Goal: Information Seeking & Learning: Learn about a topic

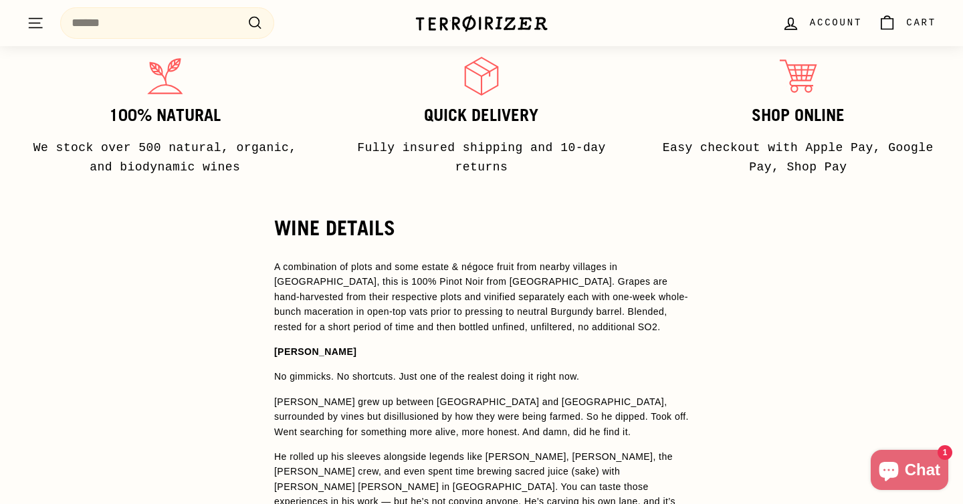
scroll to position [890, 0]
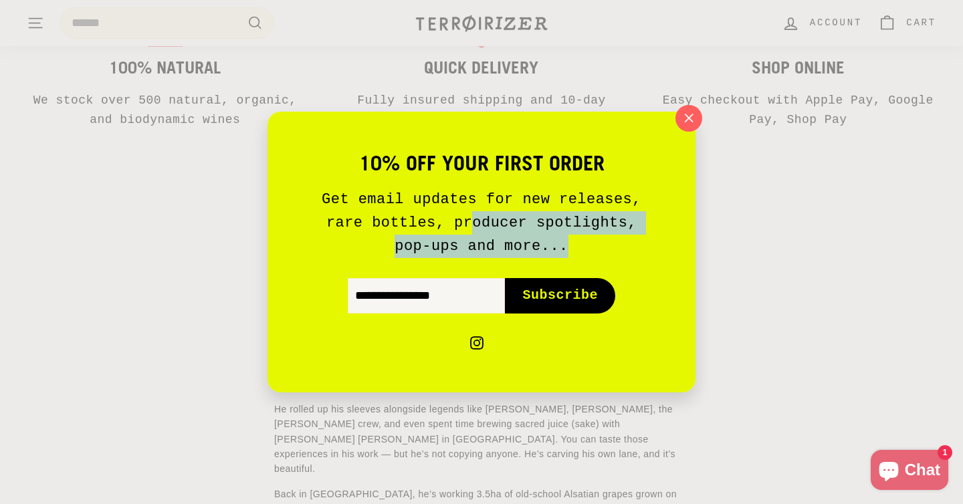
drag, startPoint x: 472, startPoint y: 227, endPoint x: 702, endPoint y: 244, distance: 230.7
click at [702, 244] on div "10% off your first order Get email updates for new releases, rare bottles, prod…" at bounding box center [481, 252] width 963 height 504
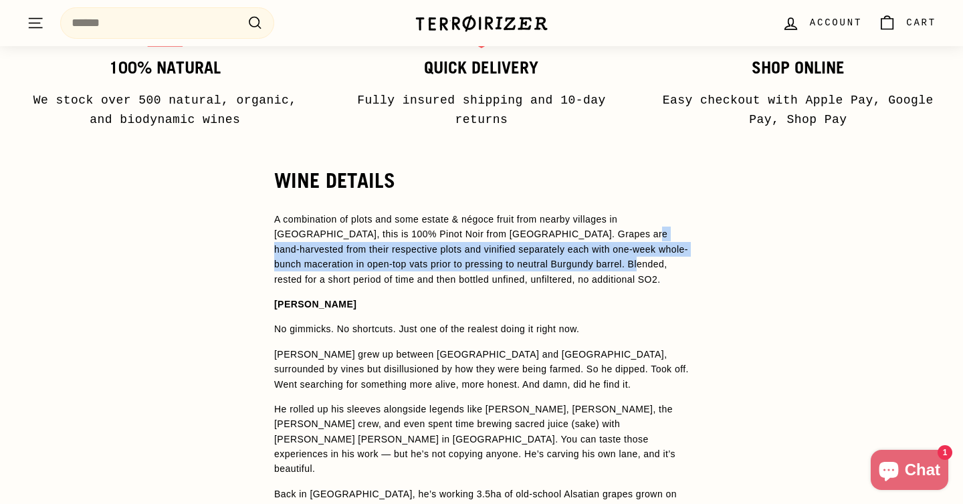
drag, startPoint x: 573, startPoint y: 235, endPoint x: 587, endPoint y: 271, distance: 38.8
click at [587, 271] on p "A combination of plots and some estate & négoce fruit from nearby villages in […" at bounding box center [481, 249] width 415 height 75
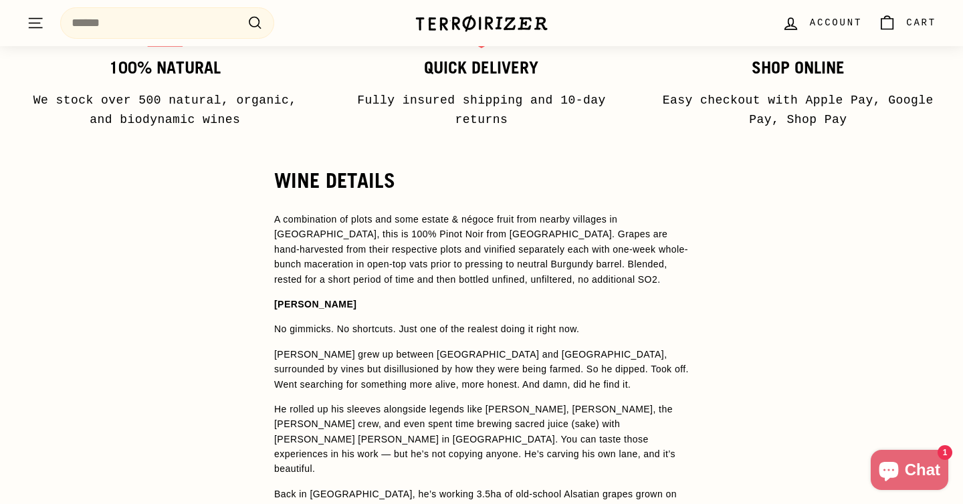
click at [551, 248] on span "A combination of plots and some estate & négoce fruit from nearby villages in […" at bounding box center [481, 249] width 414 height 71
click at [423, 233] on span "A combination of plots and some estate & négoce fruit from nearby villages in […" at bounding box center [481, 249] width 414 height 71
click at [423, 231] on span "A combination of plots and some estate & négoce fruit from nearby villages in […" at bounding box center [481, 249] width 414 height 71
click at [444, 237] on span "A combination of plots and some estate & négoce fruit from nearby villages in […" at bounding box center [481, 249] width 414 height 71
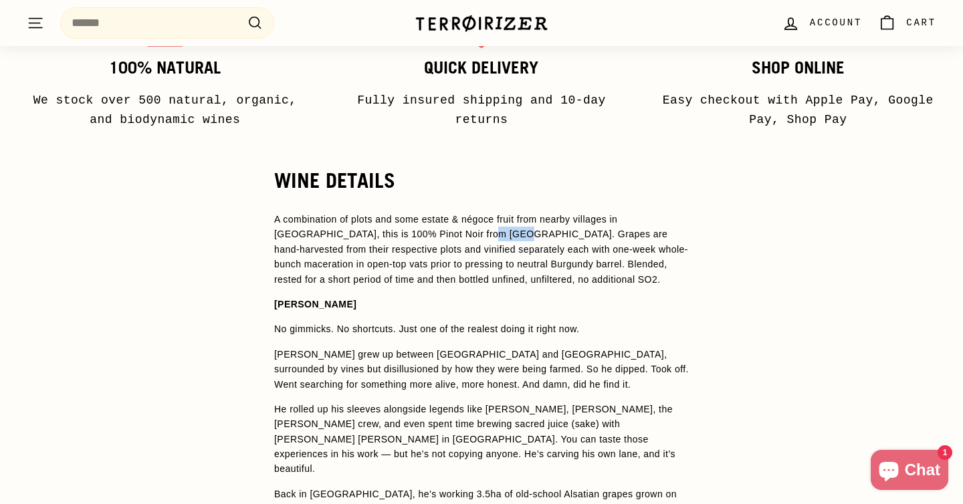
click at [444, 237] on span "A combination of plots and some estate & négoce fruit from nearby villages in […" at bounding box center [481, 249] width 414 height 71
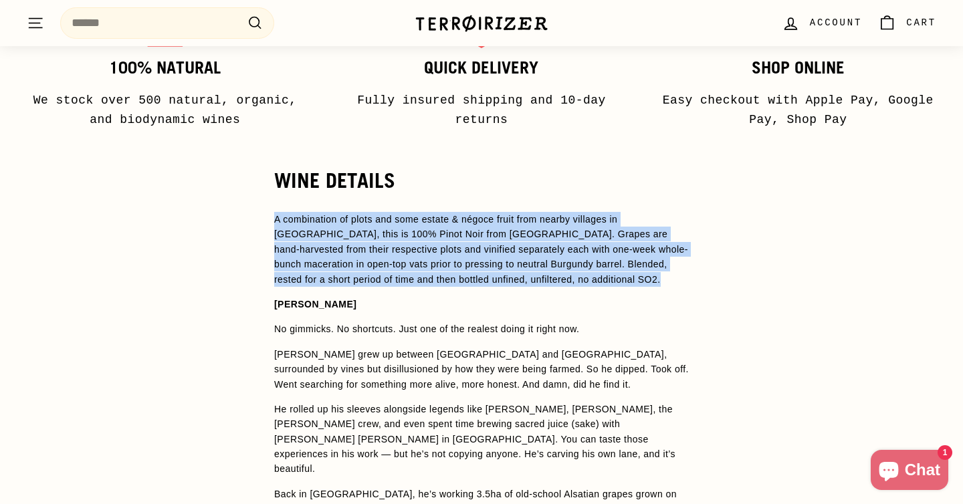
click at [444, 237] on span "A combination of plots and some estate & négoce fruit from nearby villages in […" at bounding box center [481, 249] width 414 height 71
copy span "A combination of plots and some estate & négoce fruit from nearby villages in […"
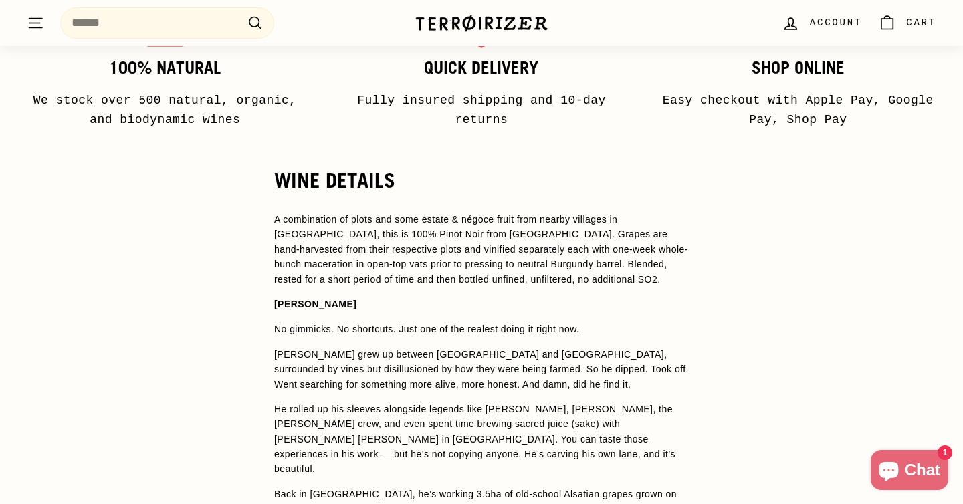
click at [549, 377] on p "[PERSON_NAME] grew up between [GEOGRAPHIC_DATA] and [GEOGRAPHIC_DATA], surround…" at bounding box center [481, 369] width 415 height 45
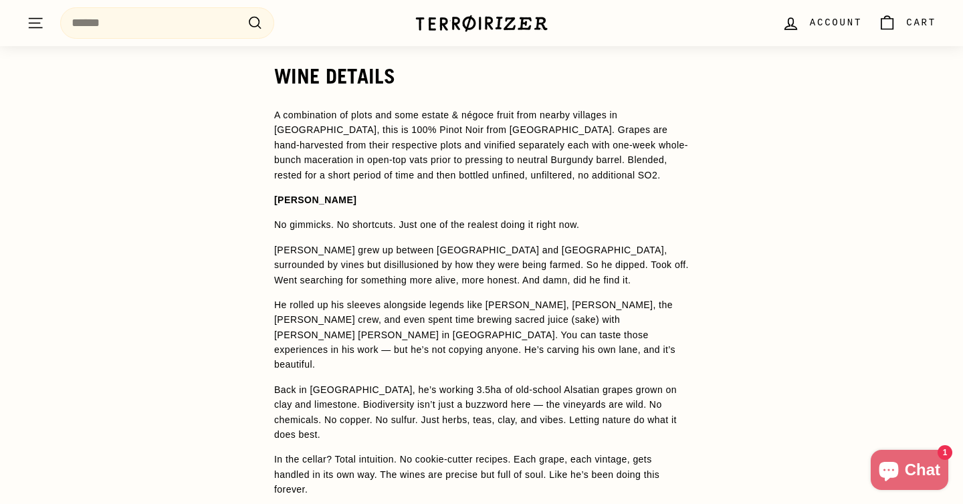
scroll to position [1065, 0]
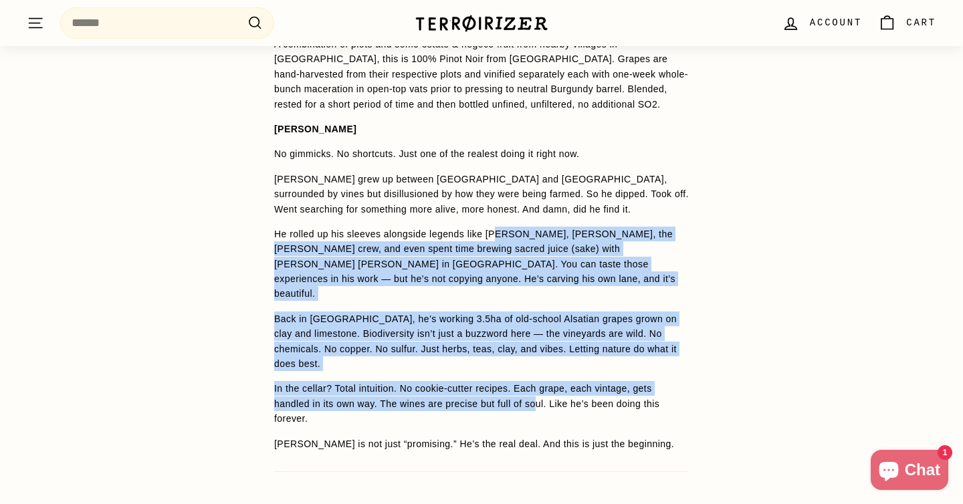
drag, startPoint x: 501, startPoint y: 231, endPoint x: 545, endPoint y: 384, distance: 158.8
click at [545, 384] on span "A combination of plots and some estate & négoce fruit from nearby villages in […" at bounding box center [481, 244] width 415 height 415
click at [545, 384] on p "In the cellar? Total intuition. No cookie-cutter recipes. Each grape, each vint…" at bounding box center [481, 403] width 415 height 45
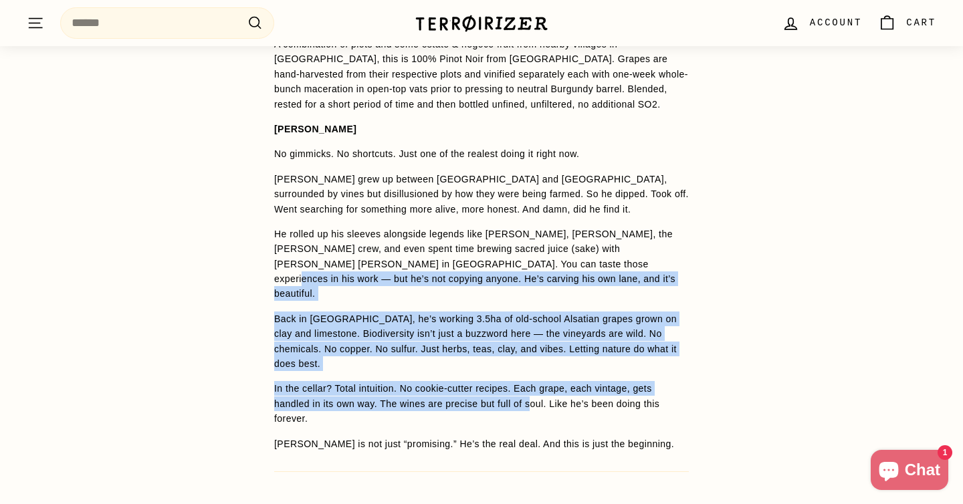
drag, startPoint x: 541, startPoint y: 382, endPoint x: 528, endPoint y: 265, distance: 117.7
click at [528, 265] on span "A combination of plots and some estate & négoce fruit from nearby villages in […" at bounding box center [481, 244] width 415 height 415
click at [528, 265] on p "He rolled up his sleeves alongside legends like [PERSON_NAME], [PERSON_NAME], t…" at bounding box center [481, 264] width 415 height 75
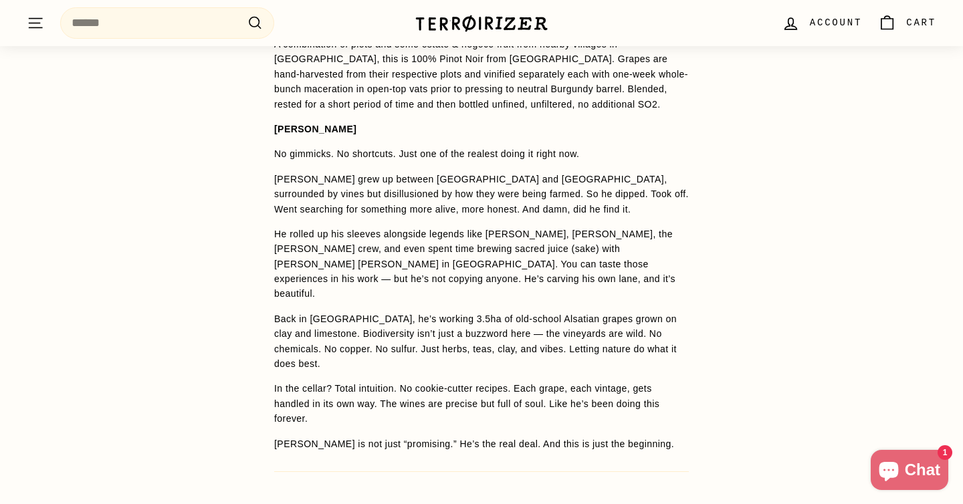
scroll to position [1039, 0]
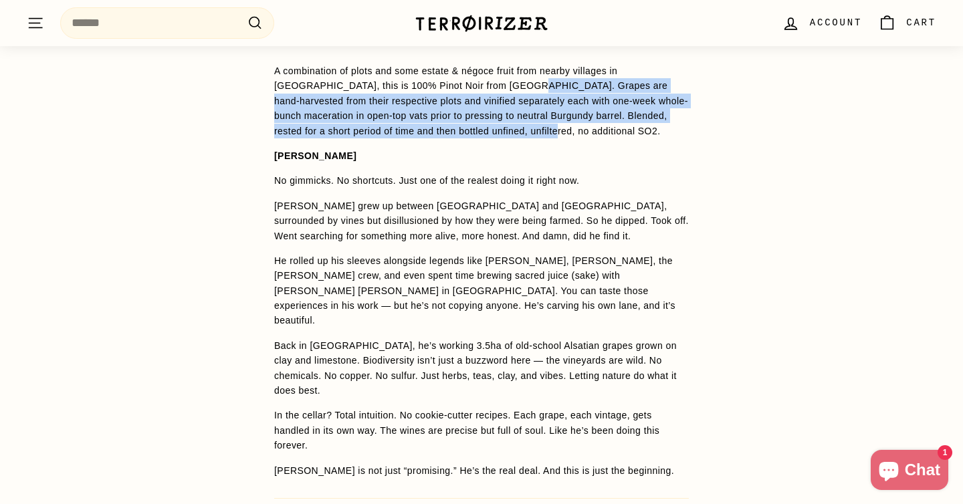
drag, startPoint x: 466, startPoint y: 89, endPoint x: 519, endPoint y: 138, distance: 72.9
click at [519, 138] on span "A combination of plots and some estate & négoce fruit from nearby villages in […" at bounding box center [481, 271] width 415 height 415
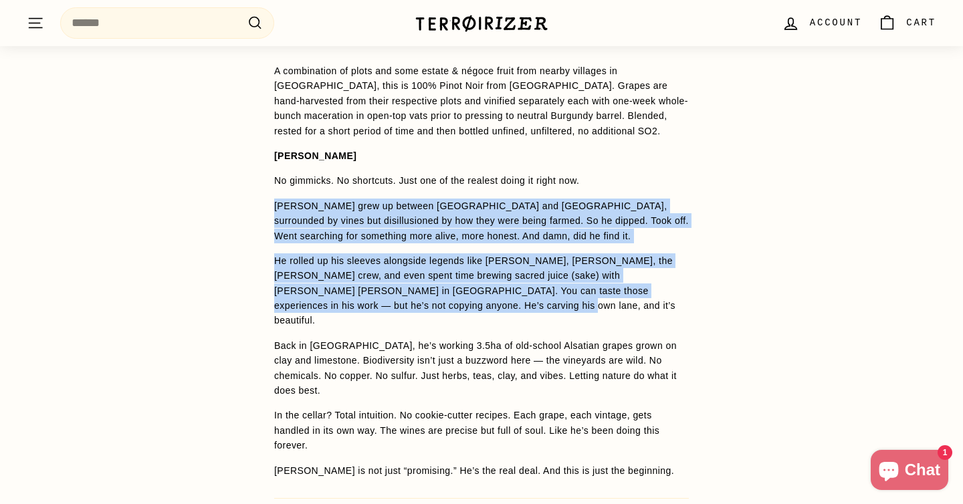
drag, startPoint x: 555, startPoint y: 307, endPoint x: 544, endPoint y: 189, distance: 118.9
click at [544, 189] on span "A combination of plots and some estate & négoce fruit from nearby villages in […" at bounding box center [481, 271] width 415 height 415
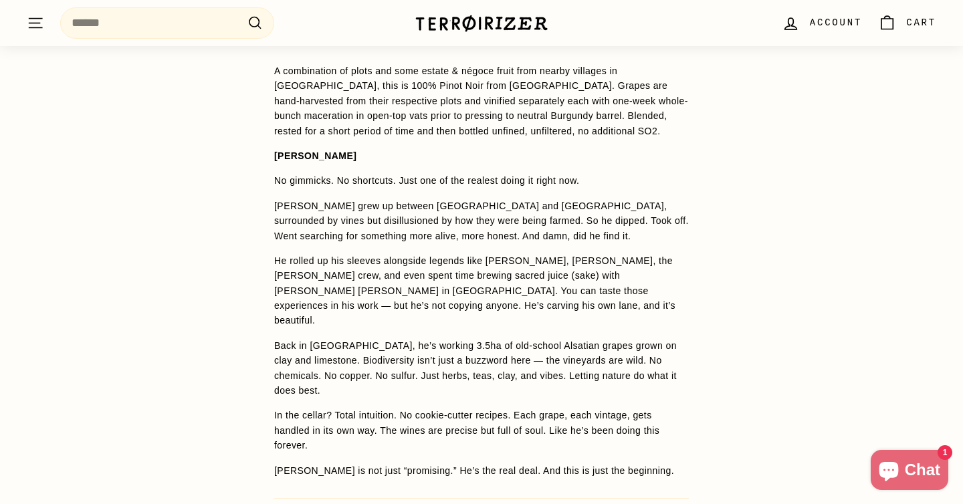
click at [567, 225] on p "[PERSON_NAME] grew up between [GEOGRAPHIC_DATA] and [GEOGRAPHIC_DATA], surround…" at bounding box center [481, 221] width 415 height 45
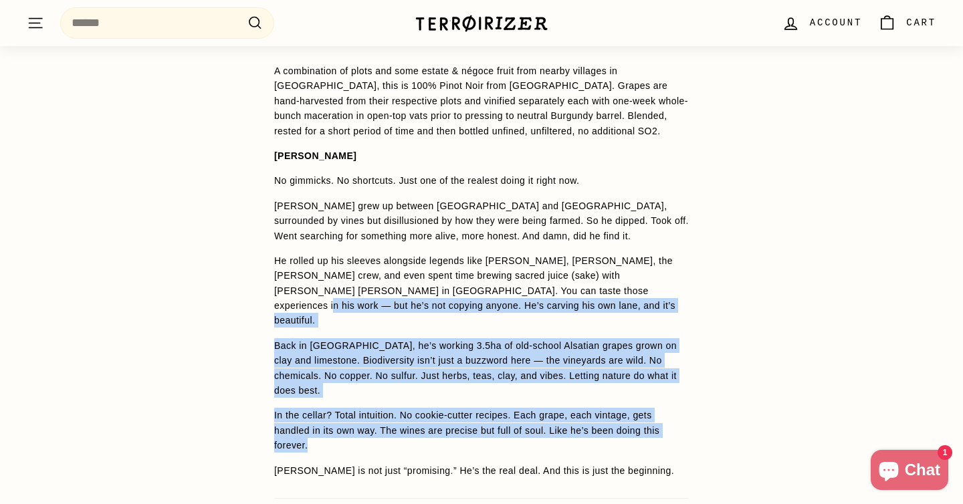
drag, startPoint x: 563, startPoint y: 437, endPoint x: 564, endPoint y: 288, distance: 149.2
click at [564, 288] on span "A combination of plots and some estate & négoce fruit from nearby villages in […" at bounding box center [481, 271] width 415 height 415
click at [564, 288] on p "He rolled up his sleeves alongside legends like [PERSON_NAME], [PERSON_NAME], t…" at bounding box center [481, 290] width 415 height 75
